Goal: Find specific page/section

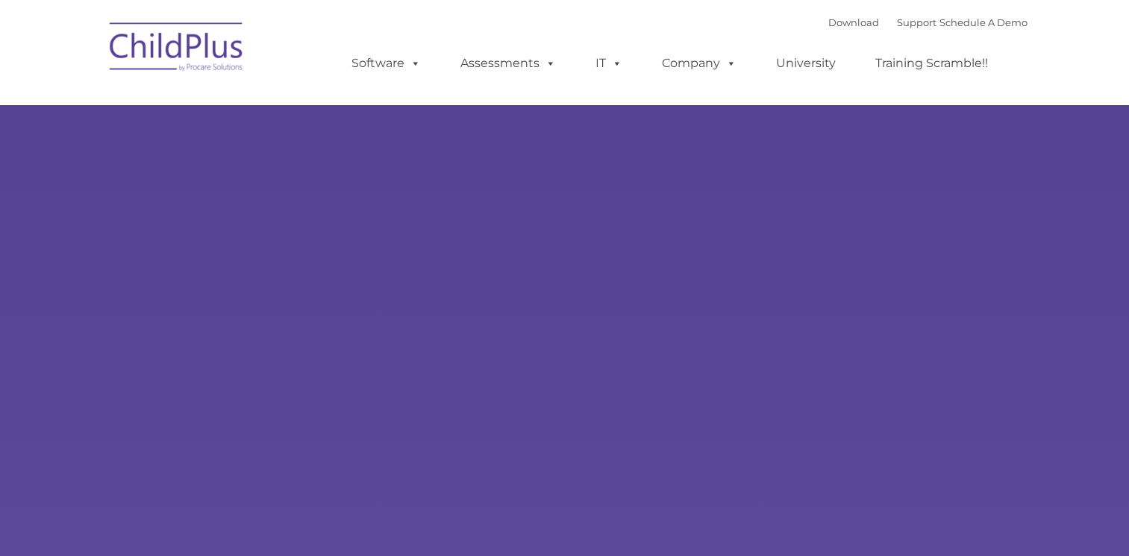
select select "MEDIUM"
type input ""
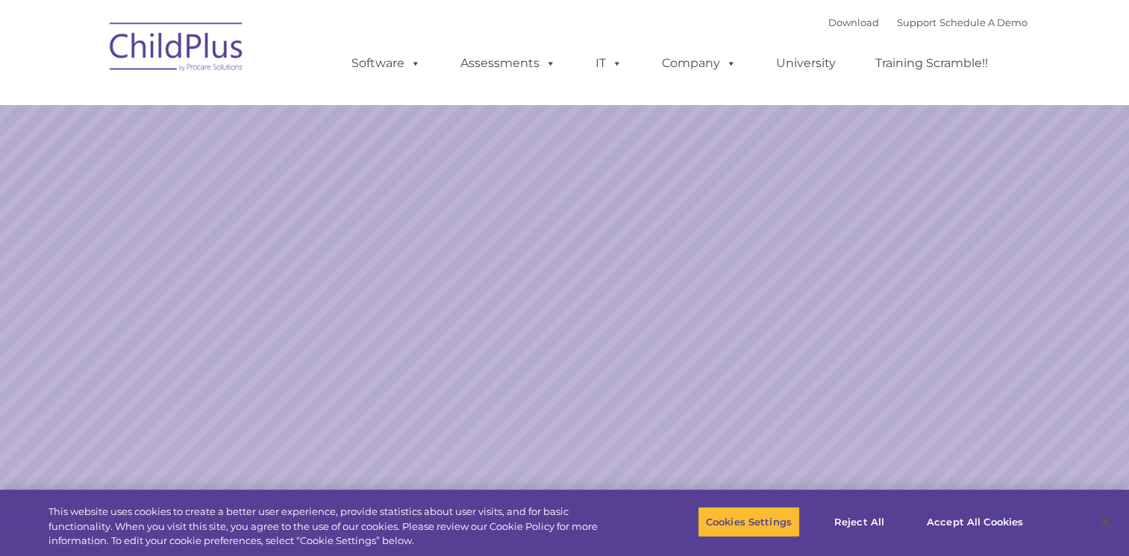
select select "MEDIUM"
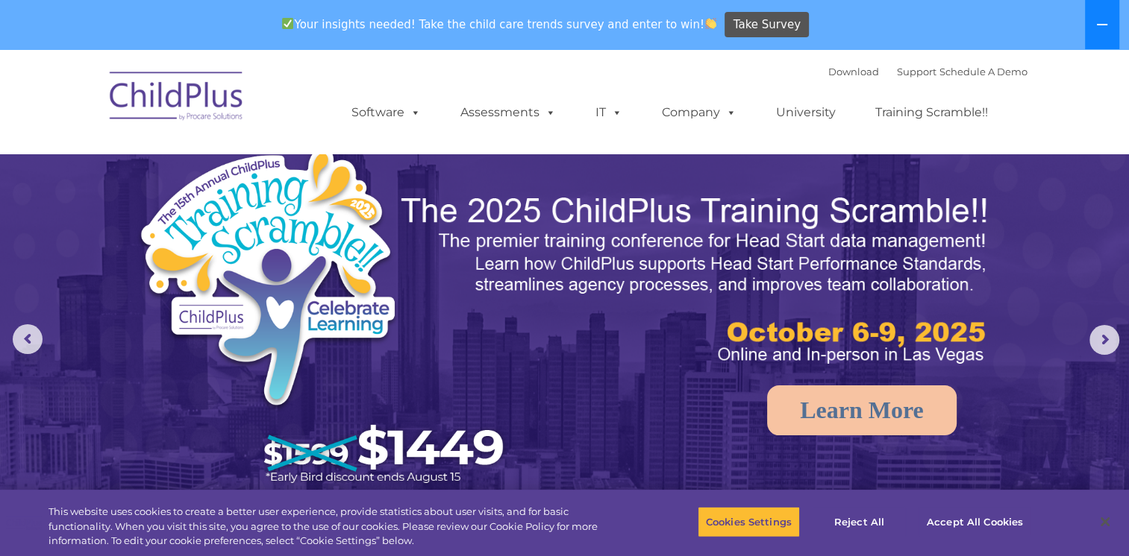
click at [1094, 34] on button at bounding box center [1102, 24] width 34 height 49
